Goal: Task Accomplishment & Management: Use online tool/utility

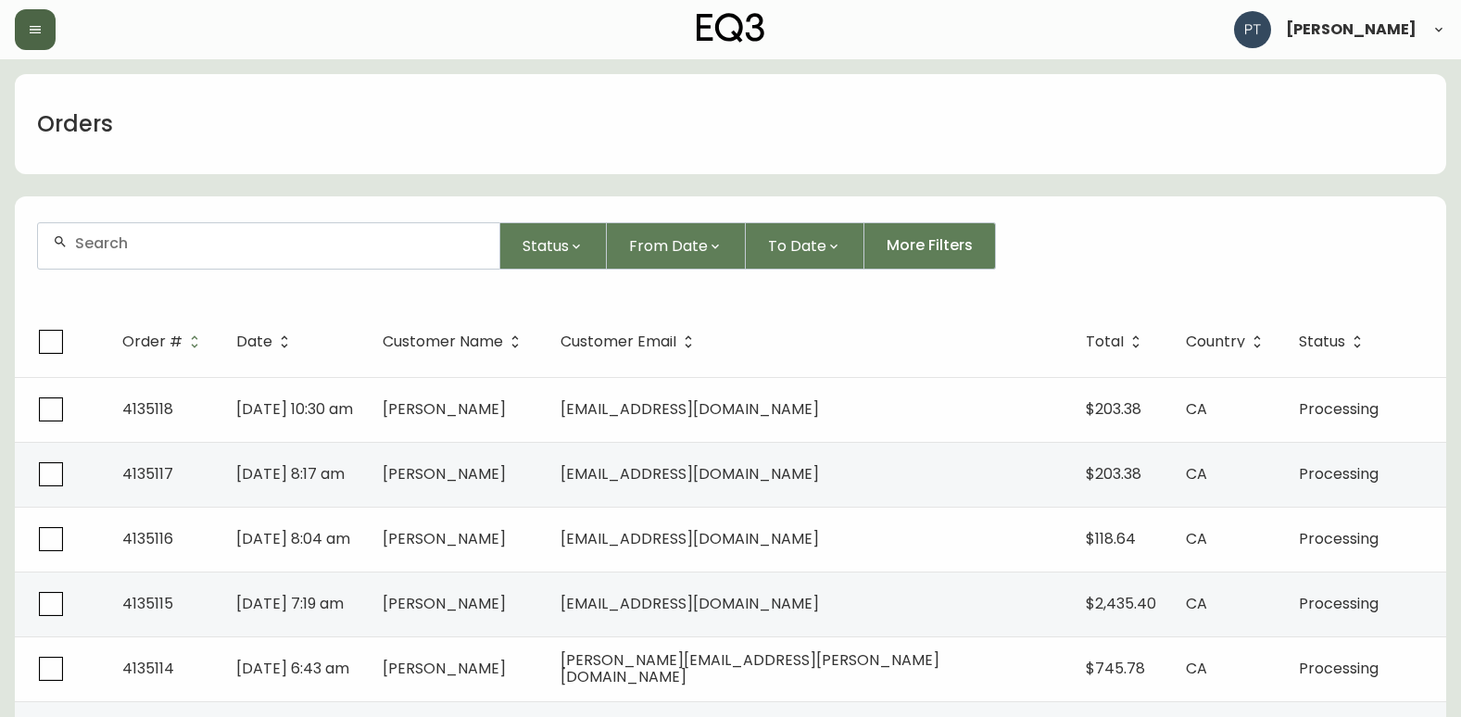
click at [24, 27] on button "button" at bounding box center [35, 29] width 41 height 41
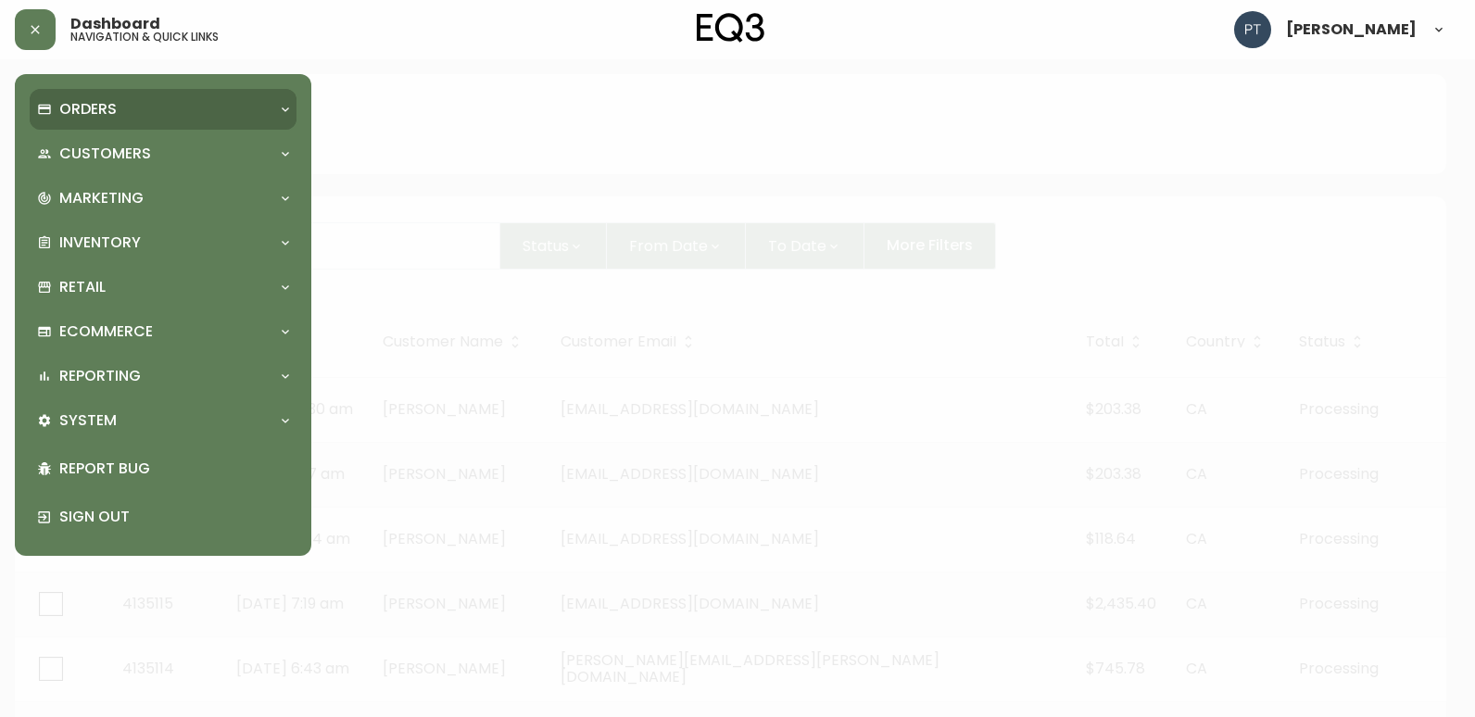
click at [137, 120] on div "Orders" at bounding box center [163, 109] width 267 height 41
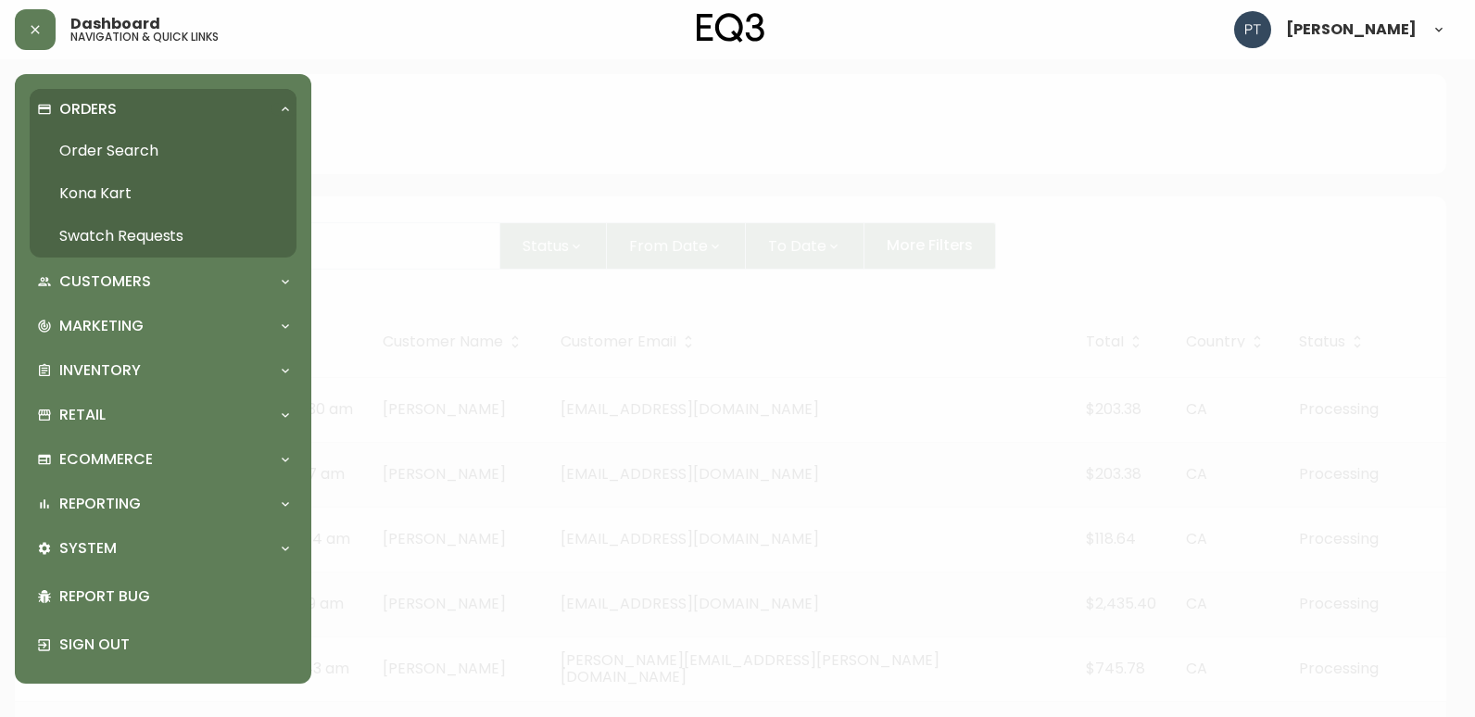
click at [166, 234] on link "Swatch Requests" at bounding box center [163, 236] width 267 height 43
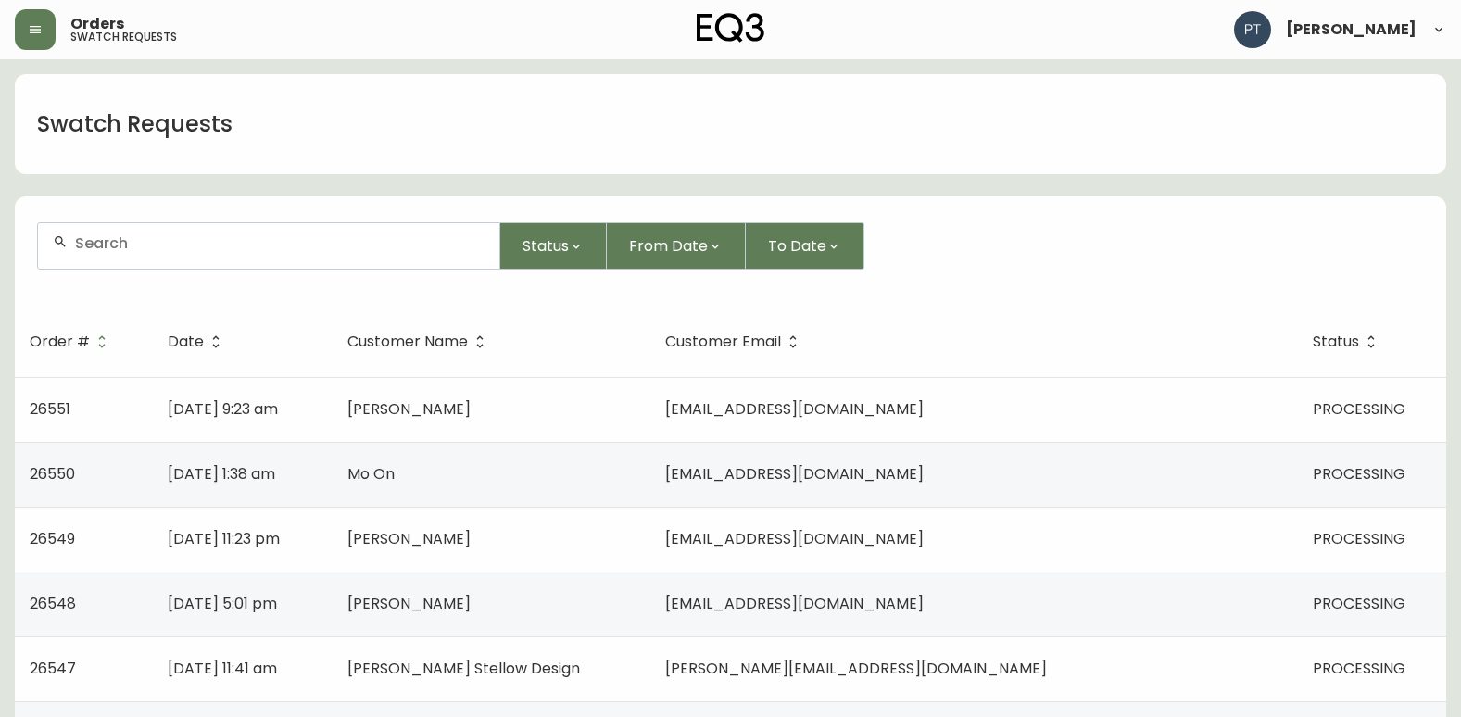
click at [541, 388] on td "[PERSON_NAME]" at bounding box center [492, 409] width 318 height 65
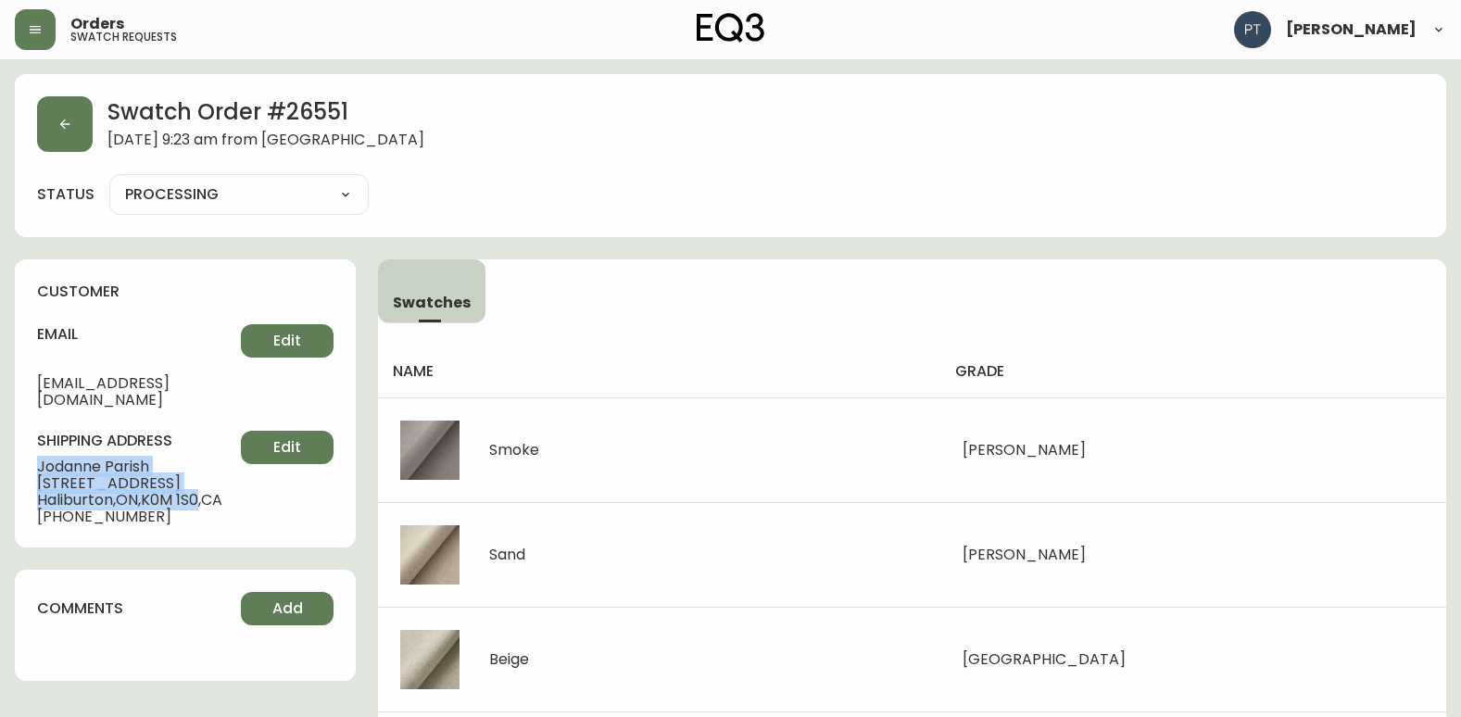
drag, startPoint x: 32, startPoint y: 449, endPoint x: 204, endPoint y: 489, distance: 176.0
click at [204, 489] on div "customer email [EMAIL_ADDRESS][DOMAIN_NAME] Edit shipping address [PERSON_NAME]…" at bounding box center [185, 403] width 341 height 288
copy div "[PERSON_NAME] [STREET_ADDRESS]"
click at [62, 139] on button "button" at bounding box center [65, 124] width 56 height 56
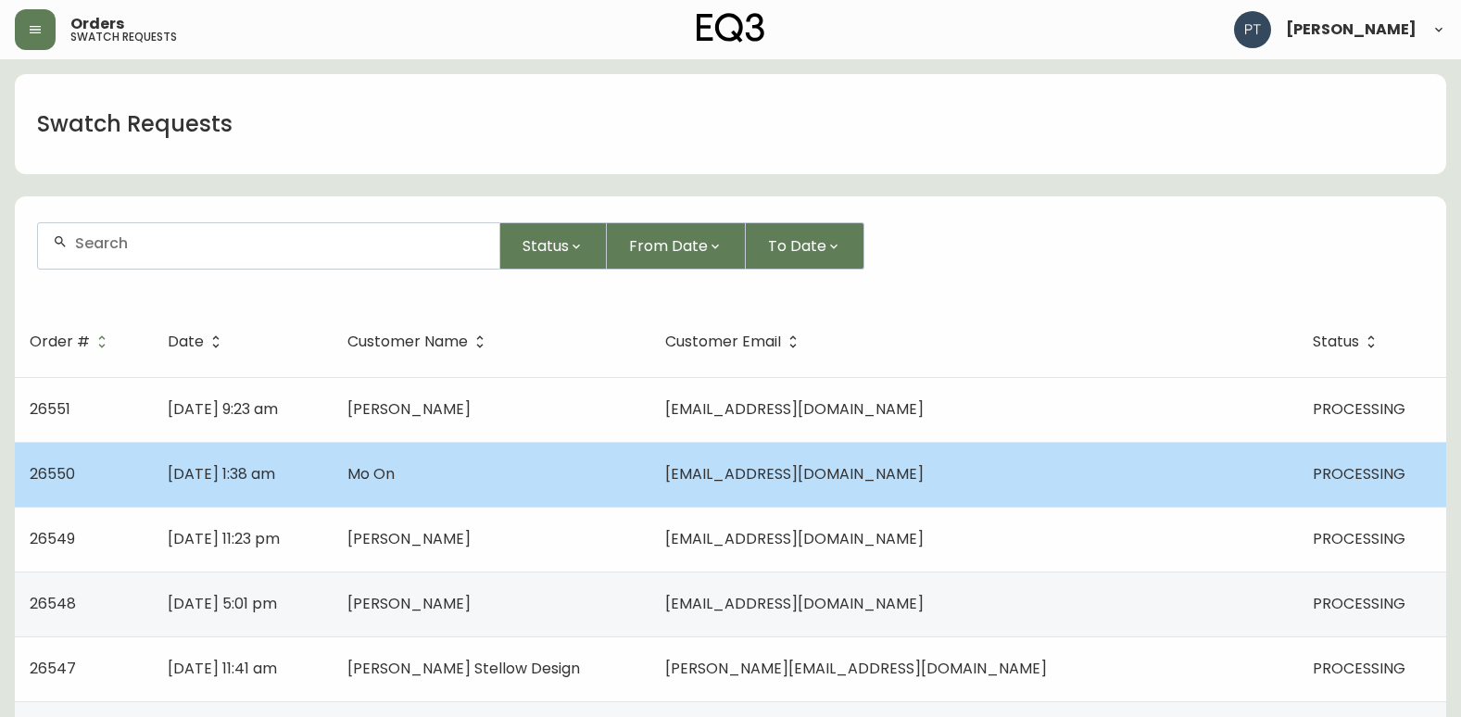
click at [333, 462] on td "[DATE] 1:38 am" at bounding box center [243, 474] width 180 height 65
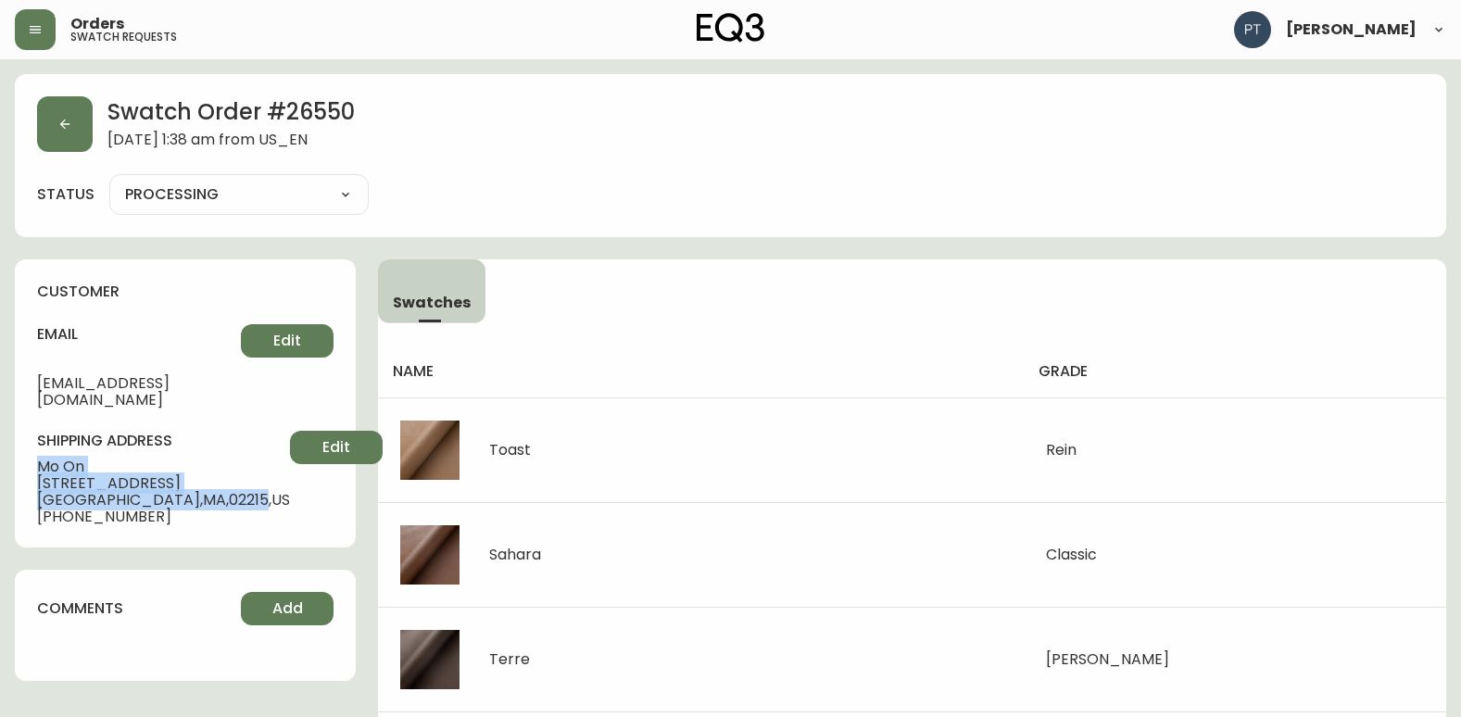
drag, startPoint x: 38, startPoint y: 449, endPoint x: 165, endPoint y: 500, distance: 136.8
click at [165, 500] on div "shipping address Mo On [STREET_ADDRESS] [PHONE_NUMBER] Edit" at bounding box center [185, 478] width 297 height 95
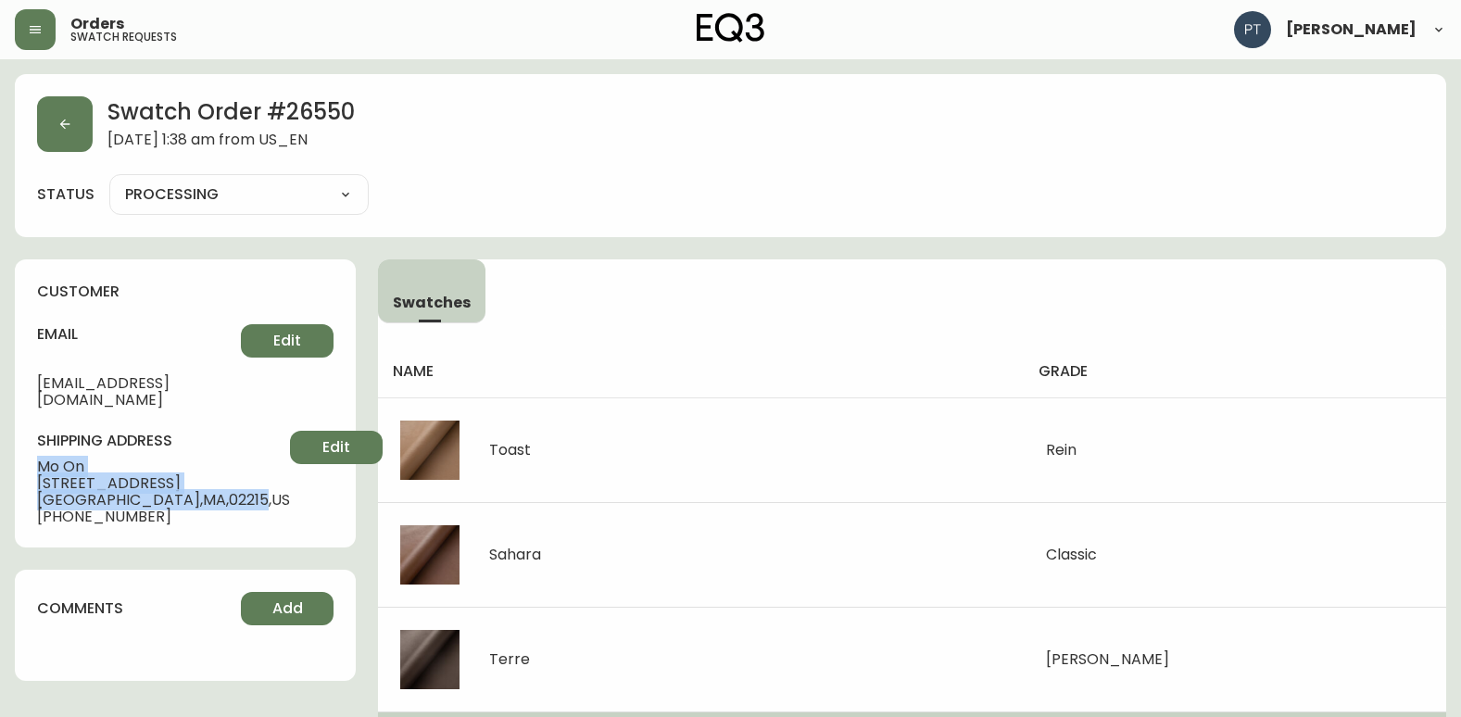
copy div "Mo On [STREET_ADDRESS]"
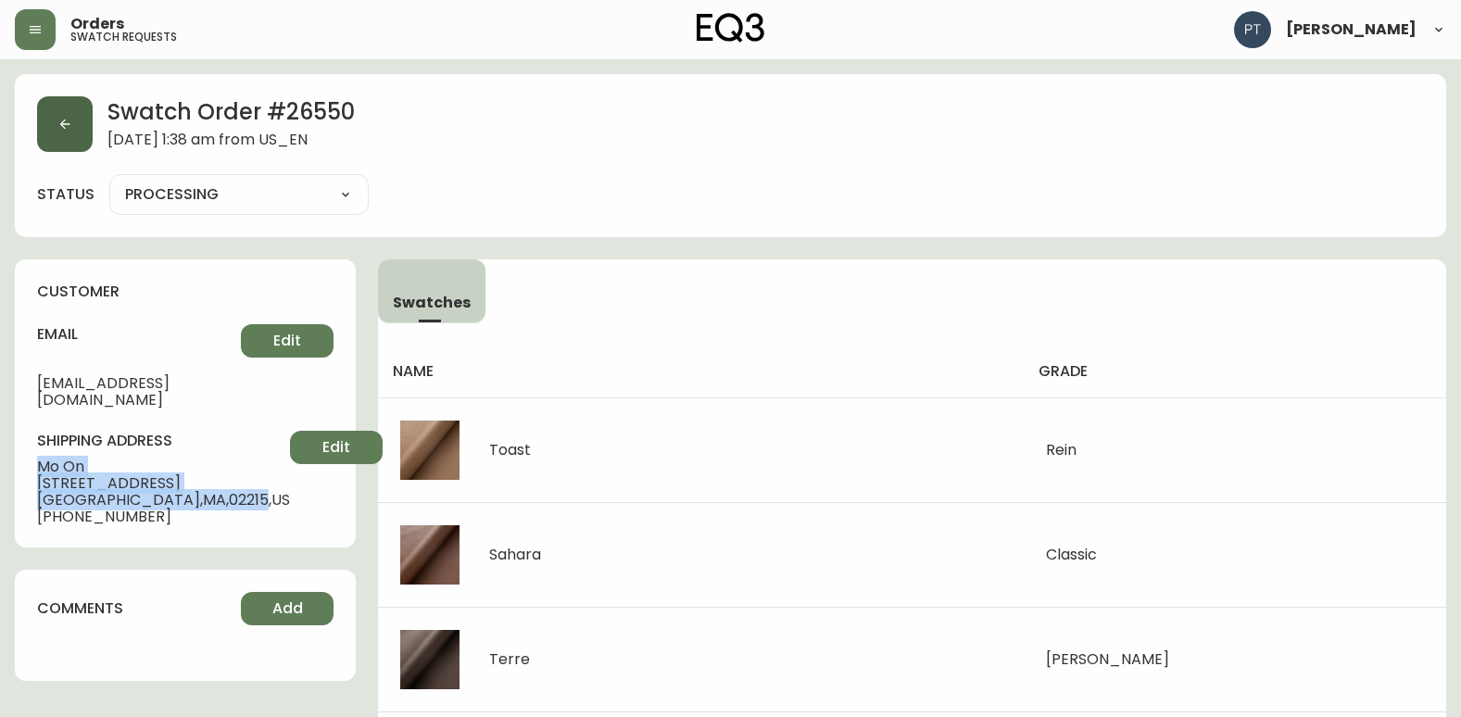
click at [70, 124] on icon "button" at bounding box center [64, 124] width 15 height 15
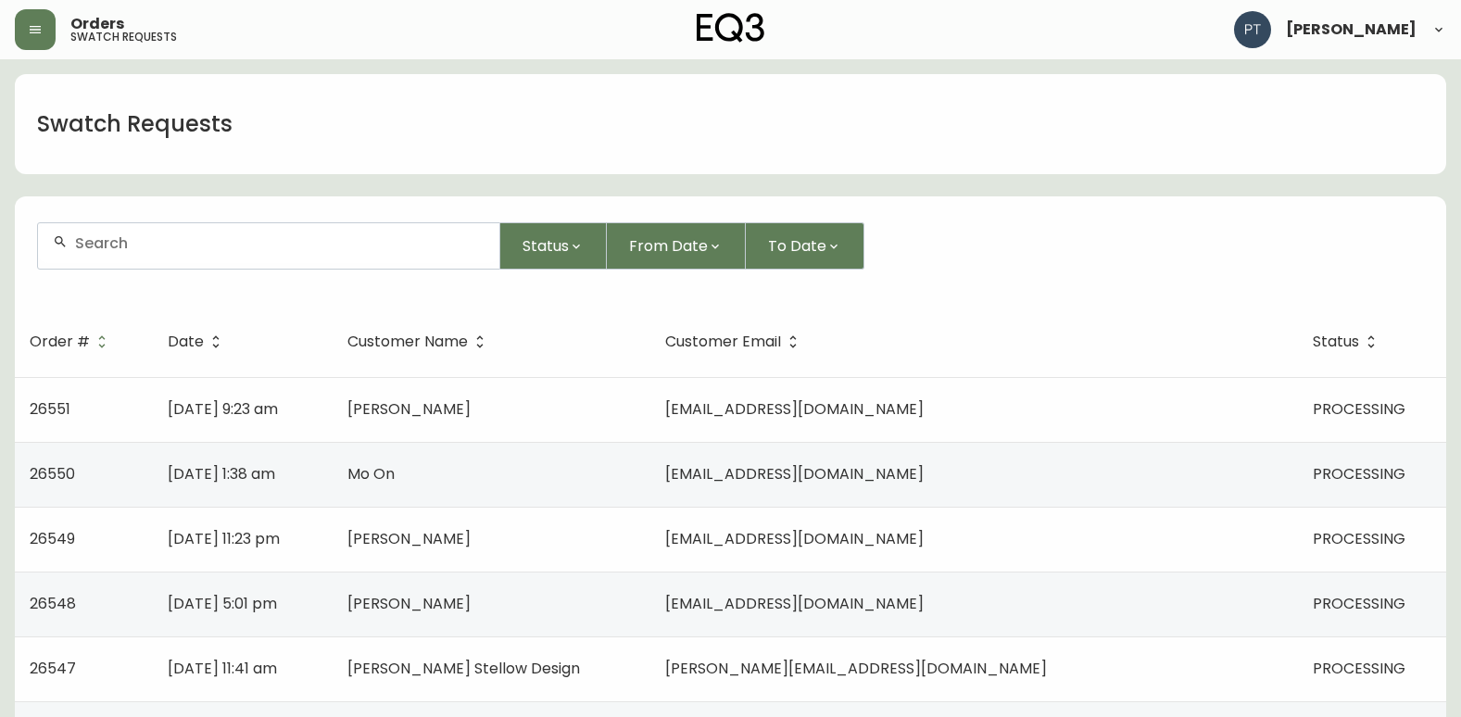
click at [333, 527] on td "[DATE] 11:23 pm" at bounding box center [243, 539] width 180 height 65
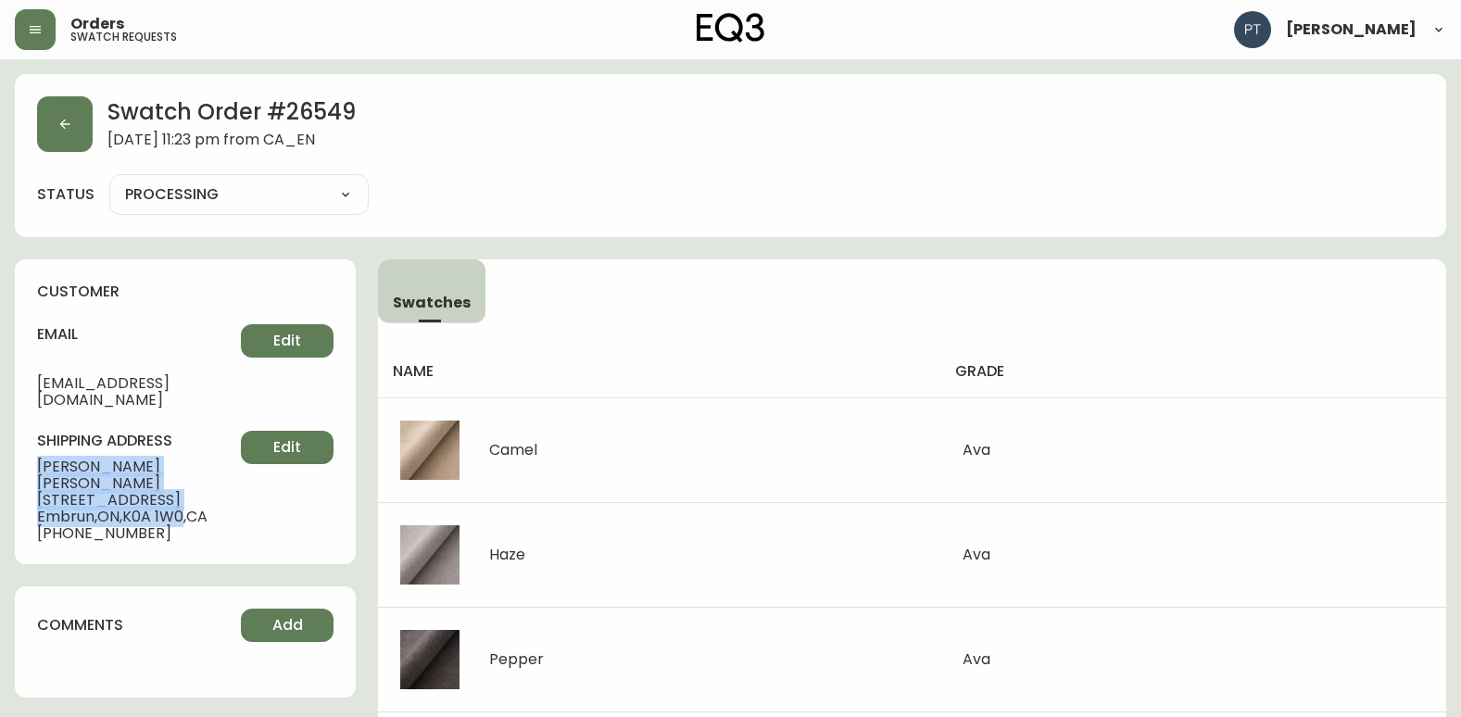
drag, startPoint x: 34, startPoint y: 444, endPoint x: 187, endPoint y: 478, distance: 156.7
click at [187, 478] on div "customer email [EMAIL_ADDRESS][DOMAIN_NAME] Edit shipping address [PERSON_NAME]…" at bounding box center [185, 411] width 341 height 305
copy div "[PERSON_NAME] [STREET_ADDRESS][PERSON_NAME]"
click at [66, 133] on button "button" at bounding box center [65, 124] width 56 height 56
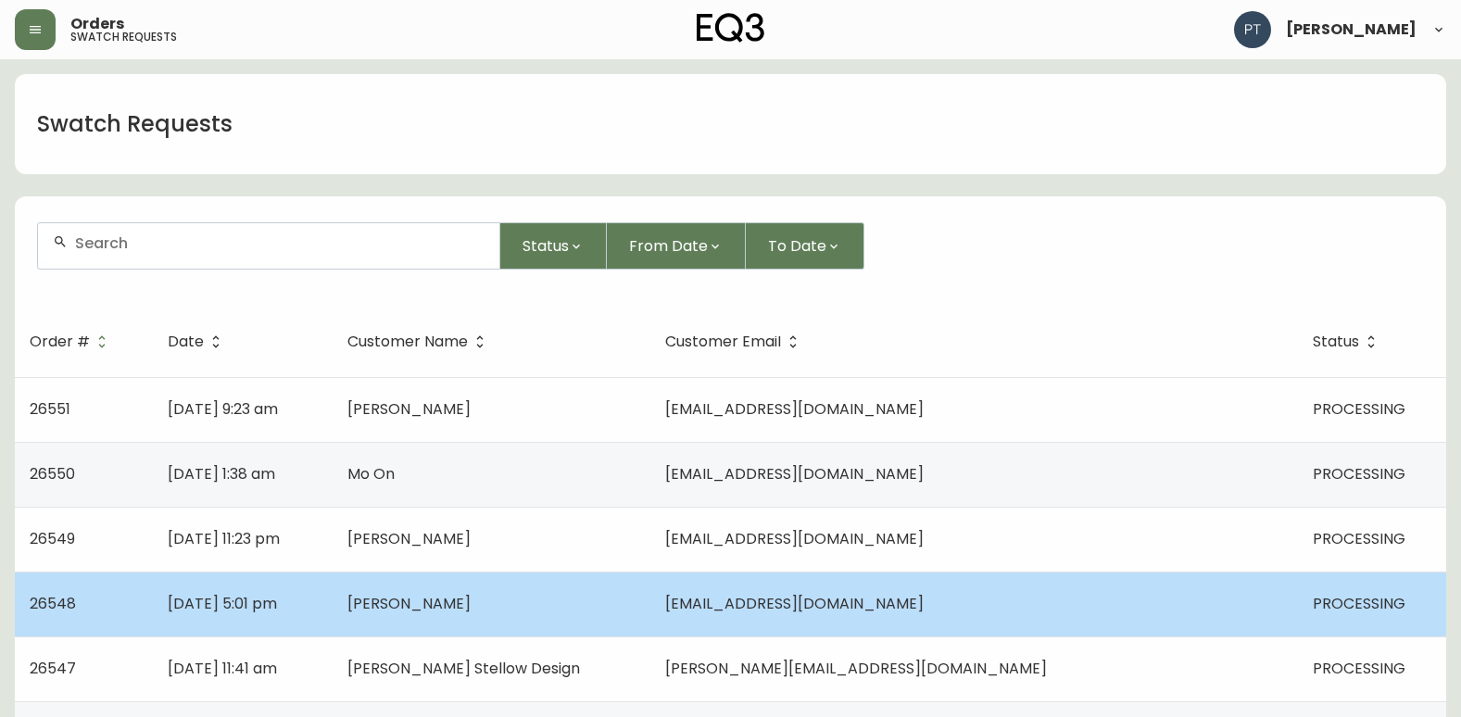
click at [459, 615] on td "[PERSON_NAME]" at bounding box center [492, 604] width 318 height 65
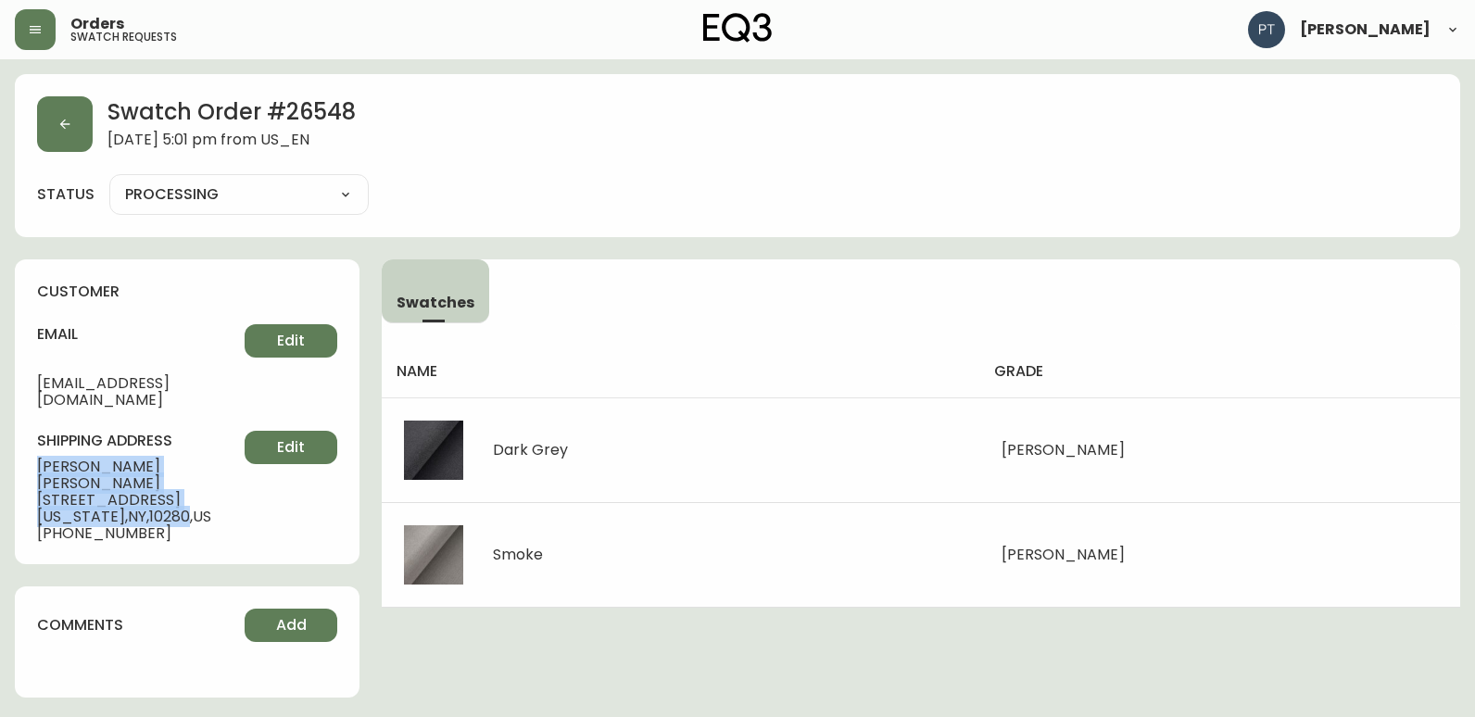
drag, startPoint x: 32, startPoint y: 448, endPoint x: 175, endPoint y: 478, distance: 146.6
click at [175, 478] on div "customer email [EMAIL_ADDRESS][DOMAIN_NAME] Edit shipping address [PERSON_NAME]…" at bounding box center [187, 411] width 345 height 305
copy div "[PERSON_NAME] [STREET_ADDRESS][US_STATE]"
click at [61, 123] on icon "button" at bounding box center [65, 125] width 10 height 10
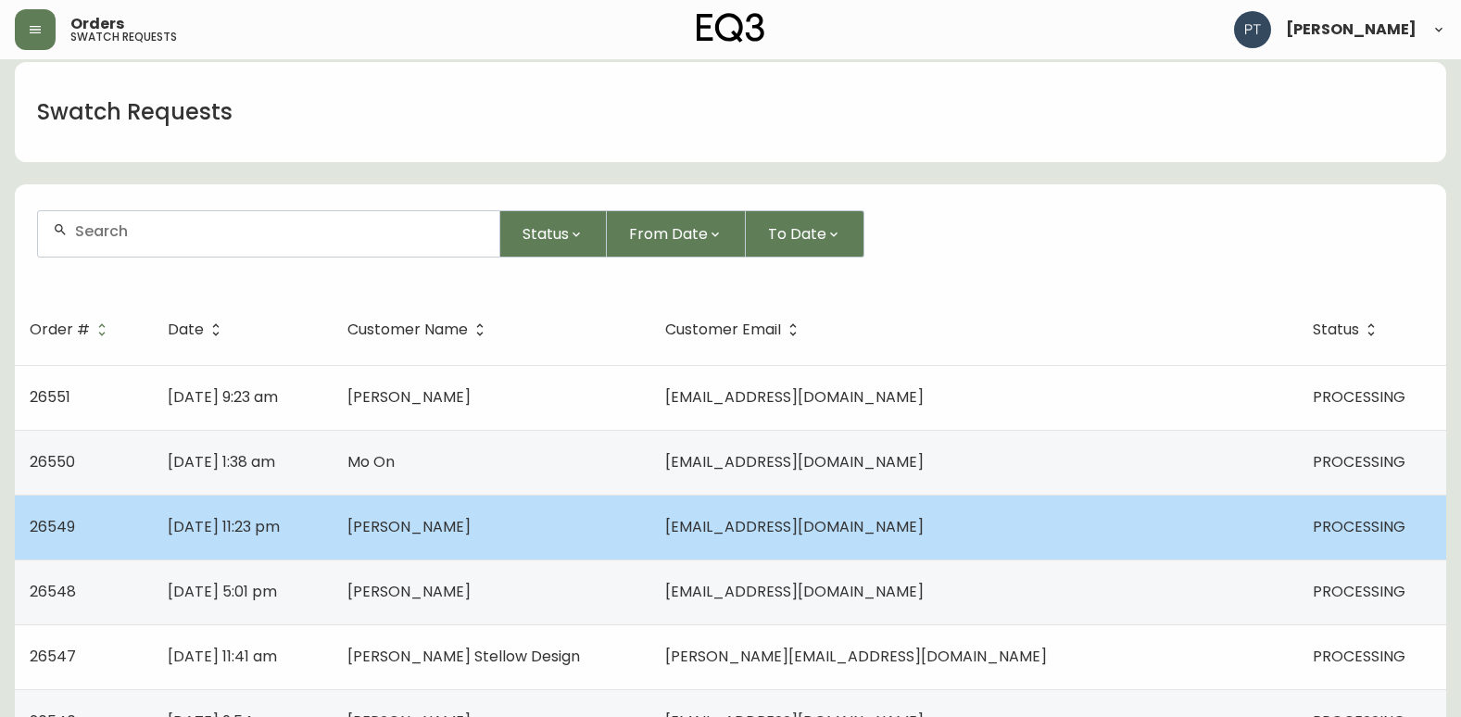
scroll to position [185, 0]
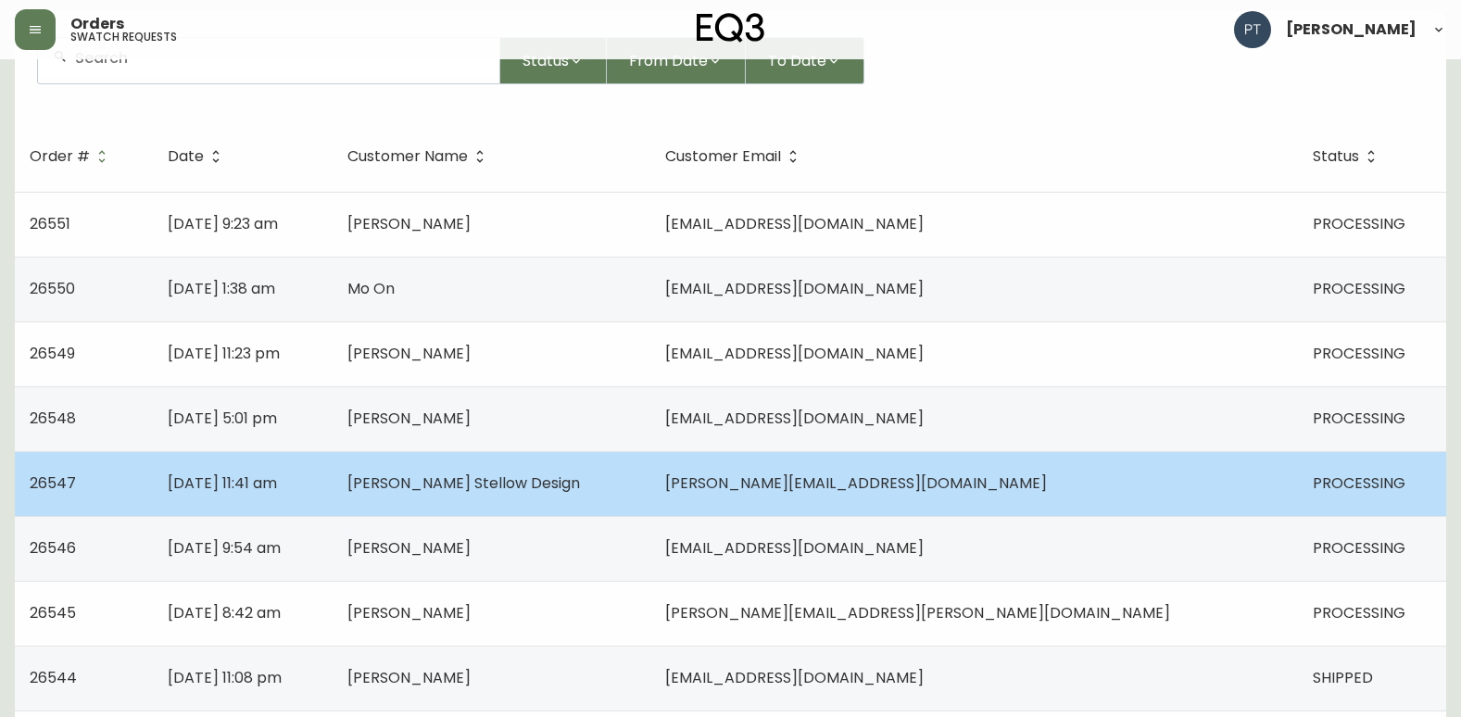
click at [333, 500] on td "[DATE] 11:41 am" at bounding box center [243, 483] width 180 height 65
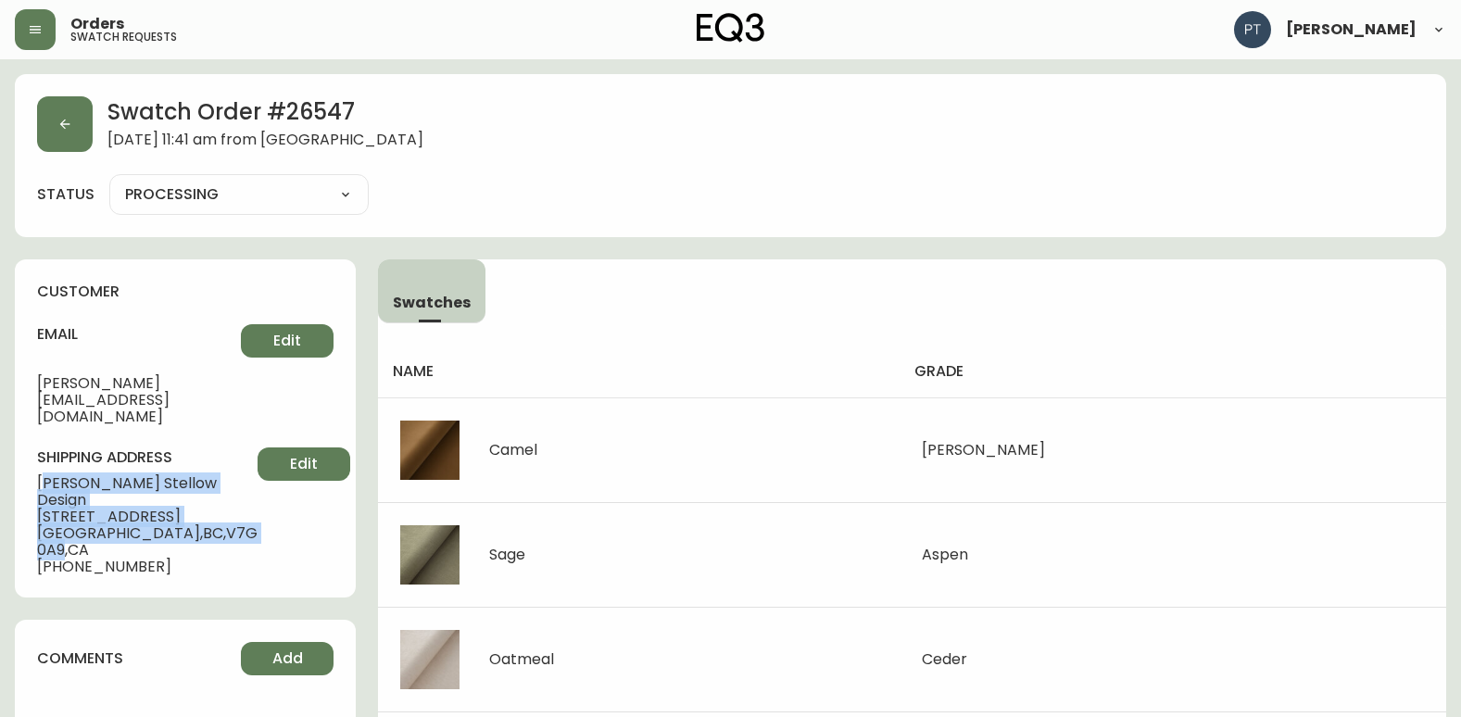
drag, startPoint x: 35, startPoint y: 449, endPoint x: 63, endPoint y: 522, distance: 77.4
click at [63, 522] on div "customer email [PERSON_NAME][EMAIL_ADDRESS][DOMAIN_NAME] Edit shipping address …" at bounding box center [185, 428] width 341 height 338
copy div "[PERSON_NAME] Stellow Design [STREET_ADDRESS]"
click at [89, 137] on button "button" at bounding box center [65, 124] width 56 height 56
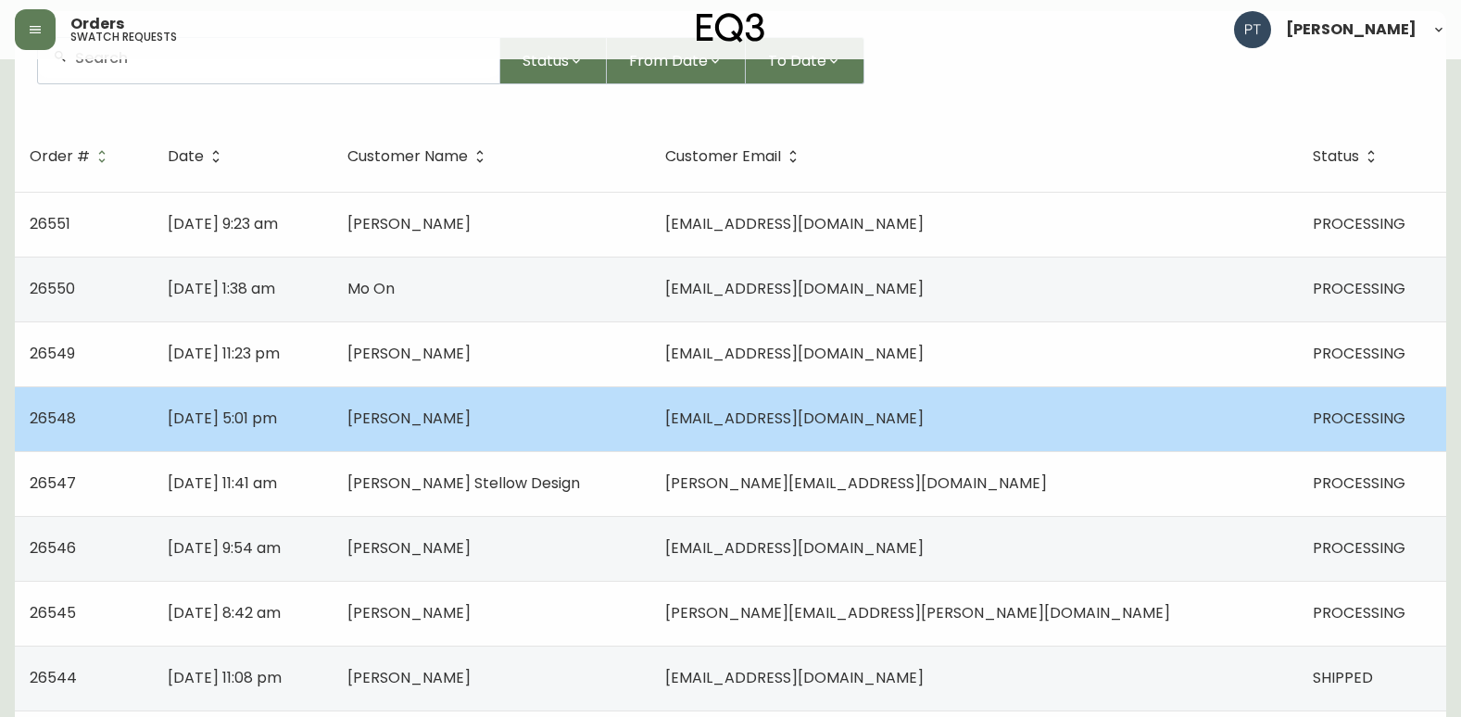
scroll to position [371, 0]
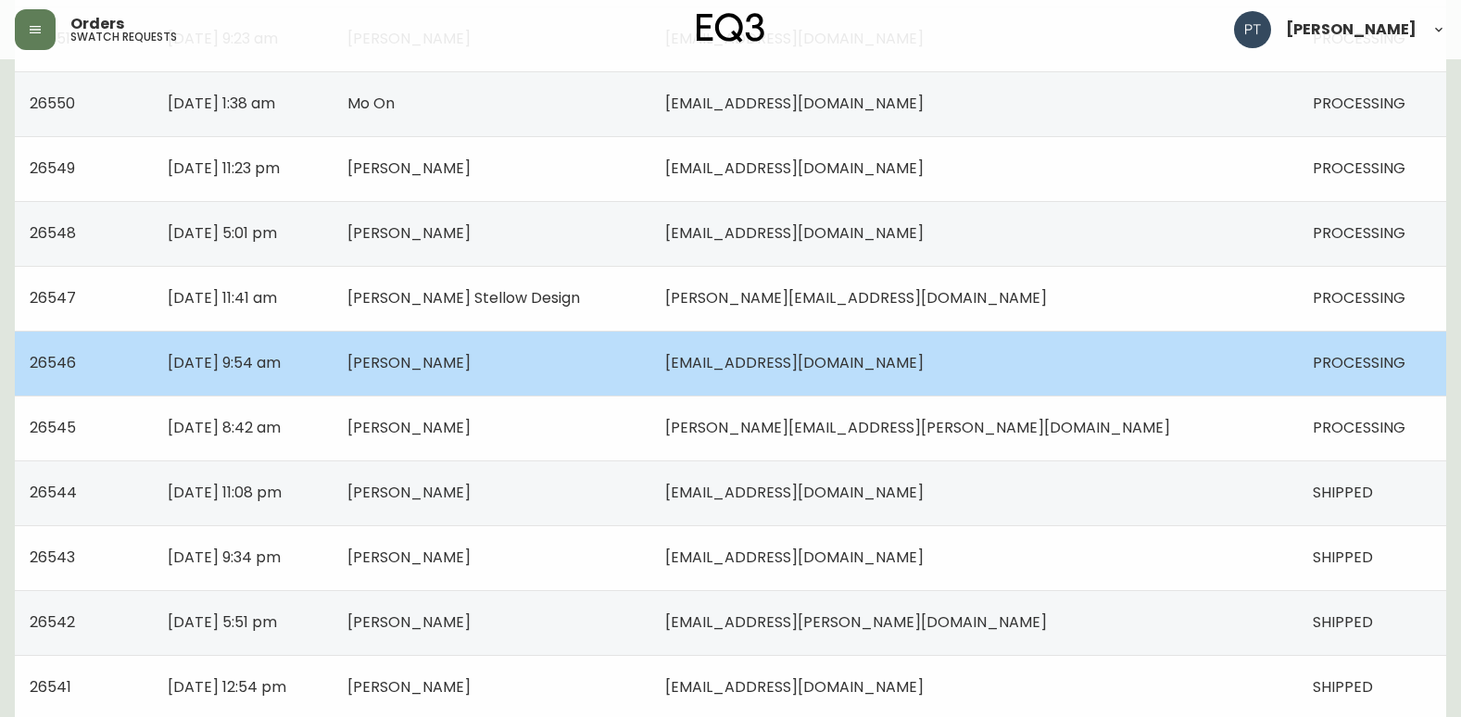
click at [587, 369] on td "[PERSON_NAME]" at bounding box center [492, 363] width 318 height 65
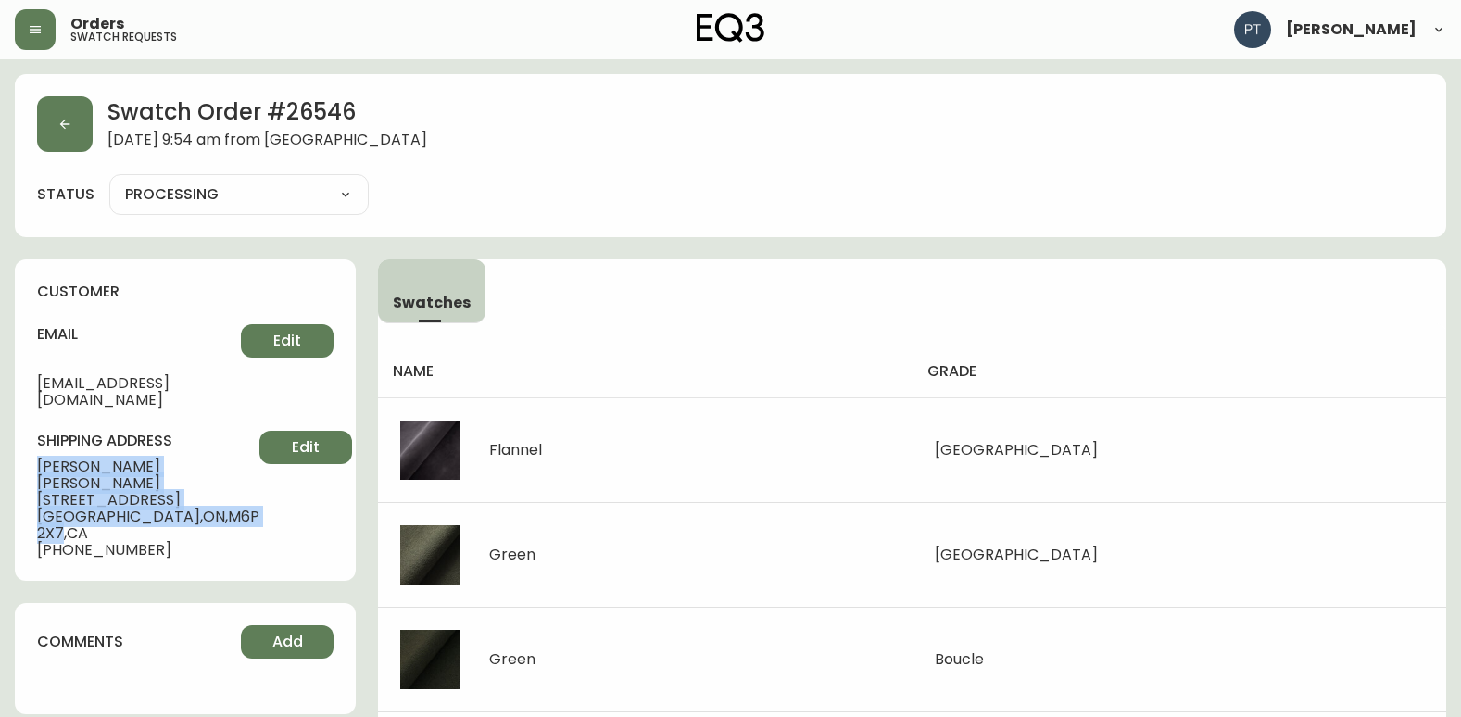
drag, startPoint x: 28, startPoint y: 443, endPoint x: 188, endPoint y: 479, distance: 164.3
click at [188, 479] on div "customer email [EMAIL_ADDRESS][DOMAIN_NAME] Edit shipping address [PERSON_NAME]…" at bounding box center [185, 420] width 341 height 322
copy div "[PERSON_NAME] [STREET_ADDRESS]"
click at [68, 127] on icon "button" at bounding box center [64, 124] width 15 height 15
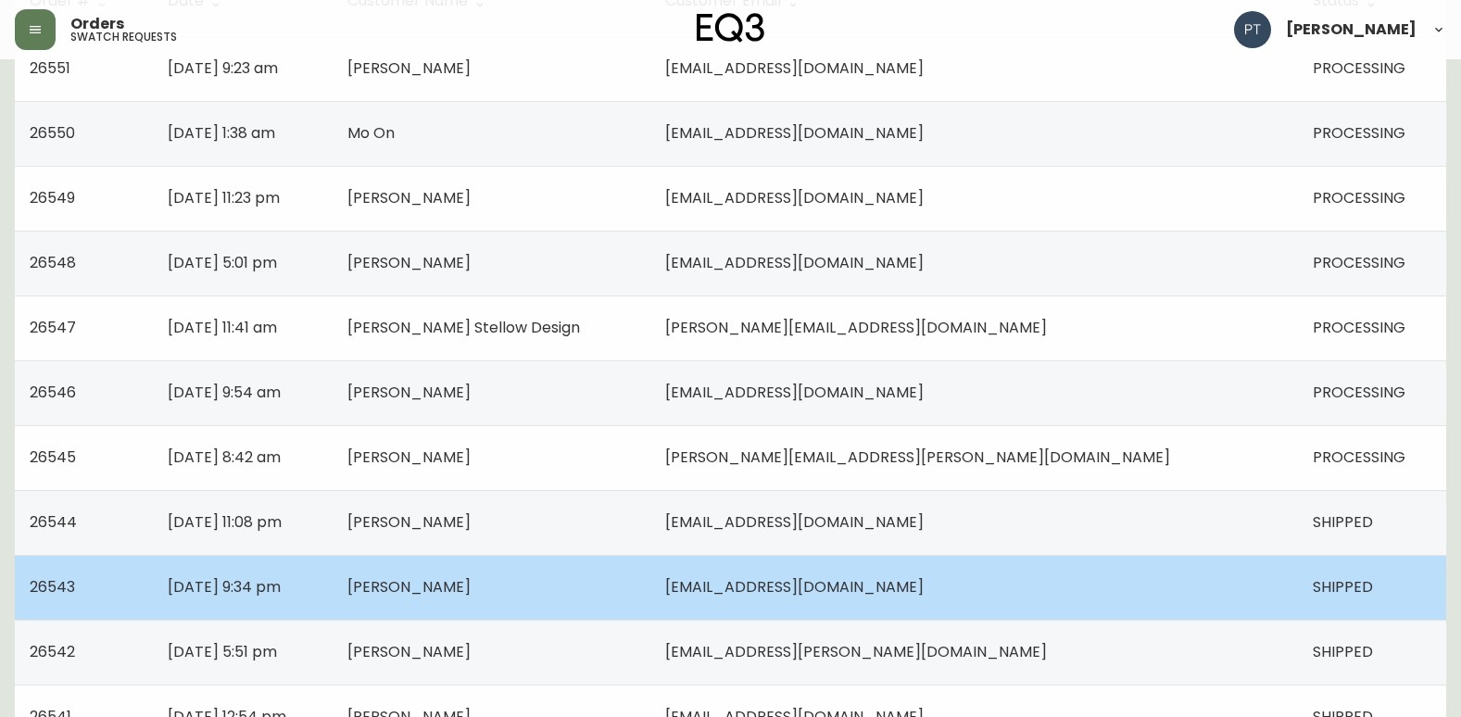
scroll to position [371, 0]
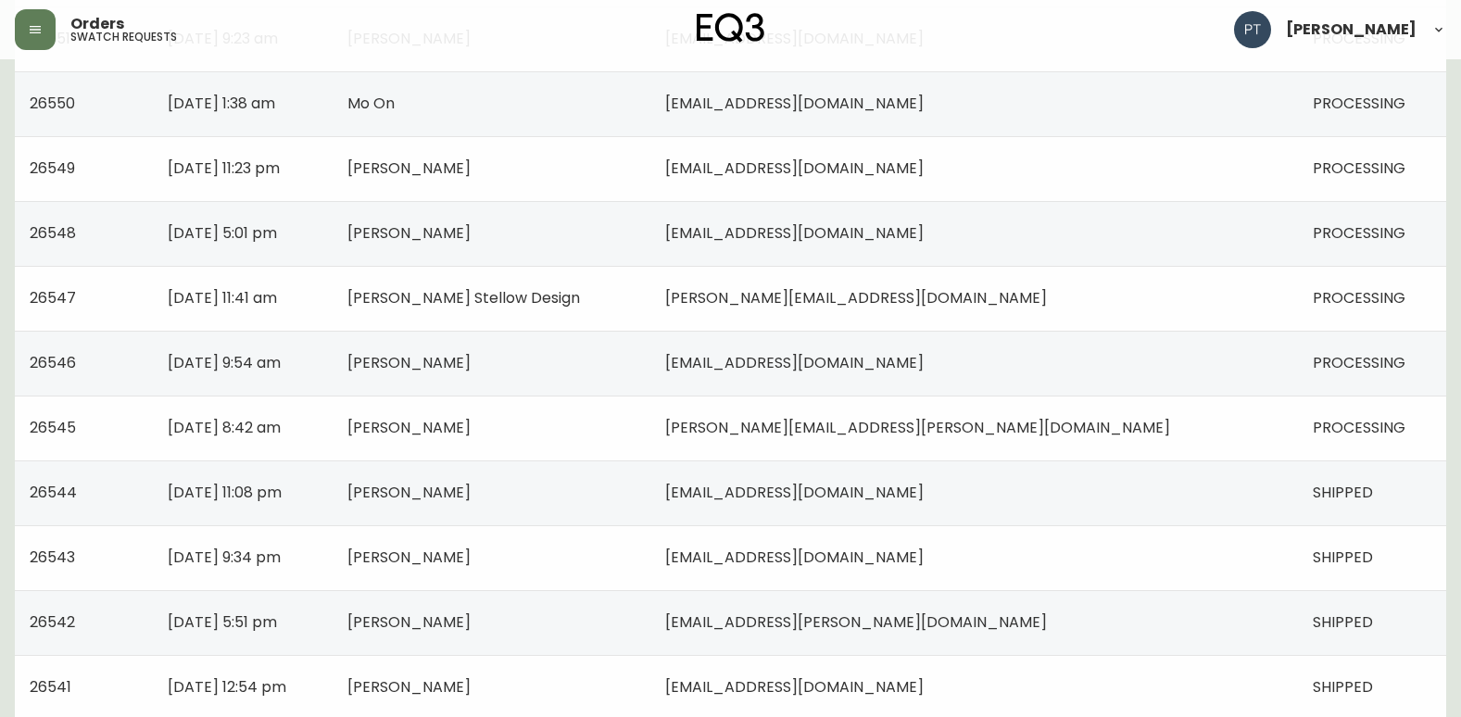
click at [650, 435] on td "[PERSON_NAME]" at bounding box center [492, 428] width 318 height 65
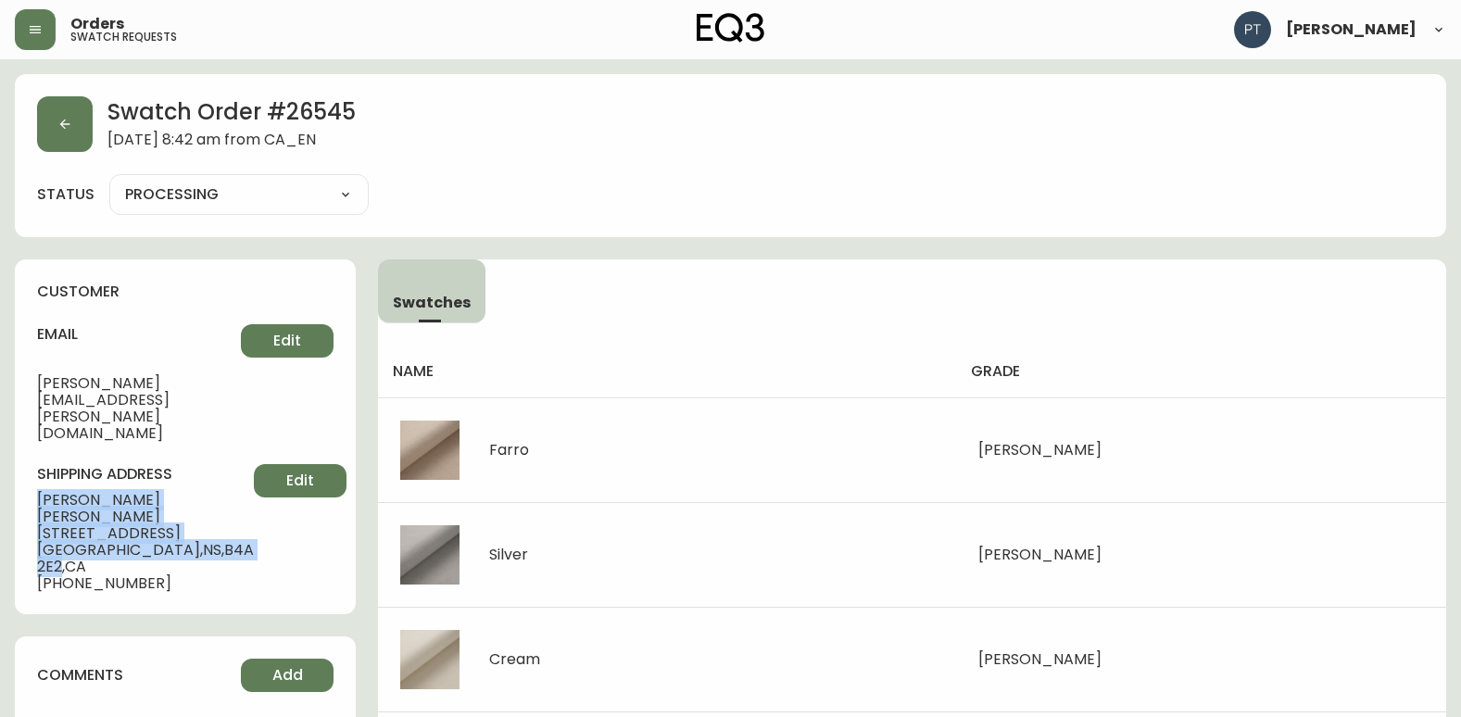
drag, startPoint x: 38, startPoint y: 449, endPoint x: 183, endPoint y: 479, distance: 148.5
click at [183, 479] on div "shipping address [PERSON_NAME] [STREET_ADDRESS] [PHONE_NUMBER] Edit" at bounding box center [185, 528] width 297 height 128
copy div "[PERSON_NAME] [STREET_ADDRESS]"
